Goal: Information Seeking & Learning: Learn about a topic

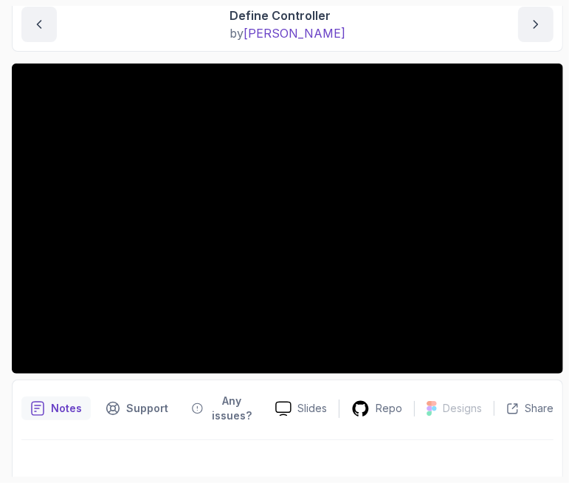
scroll to position [163, 0]
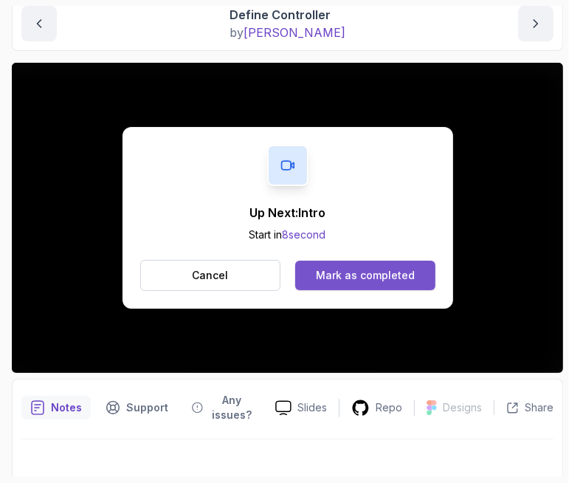
click at [322, 268] on div "Mark as completed" at bounding box center [365, 275] width 99 height 15
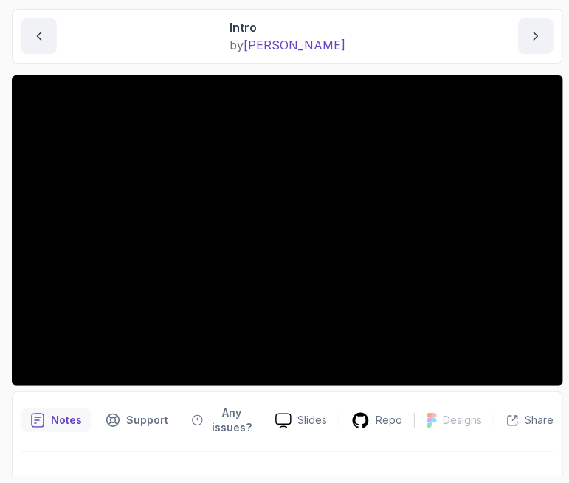
scroll to position [176, 0]
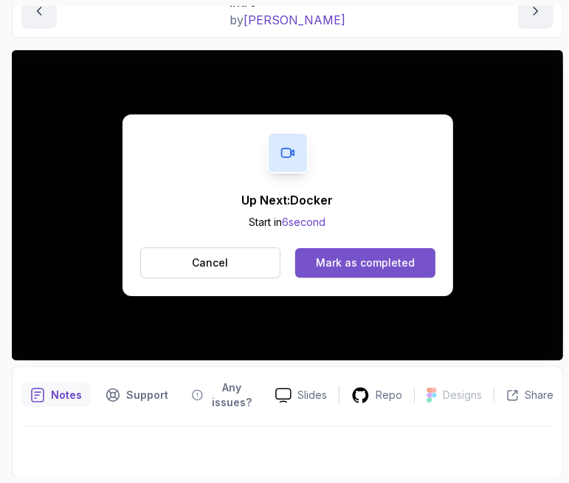
click at [384, 262] on div "Mark as completed" at bounding box center [365, 262] width 99 height 15
click at [381, 264] on div "Mark as completed" at bounding box center [365, 262] width 99 height 15
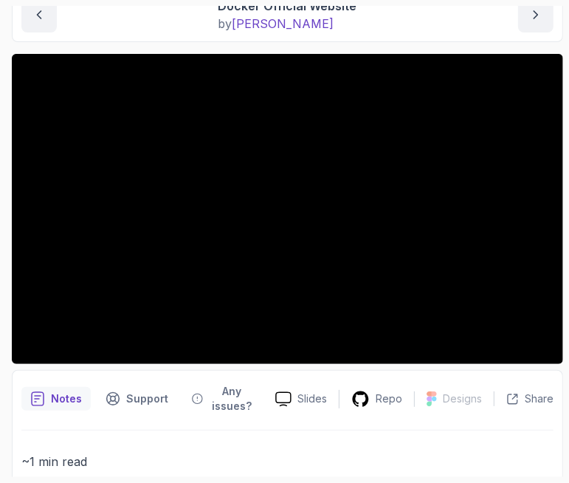
scroll to position [176, 0]
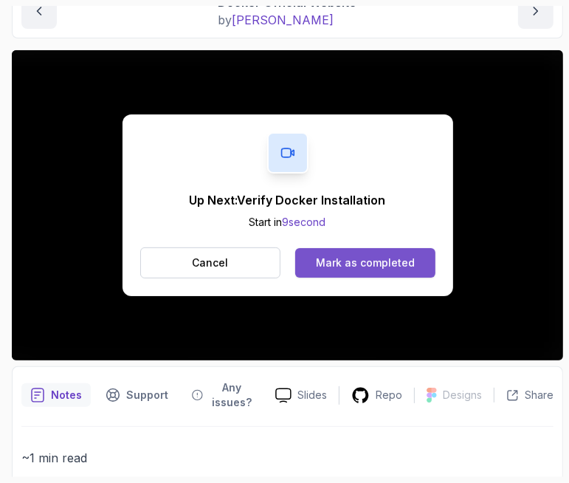
click at [364, 266] on div "Mark as completed" at bounding box center [365, 262] width 99 height 15
